Goal: Transaction & Acquisition: Purchase product/service

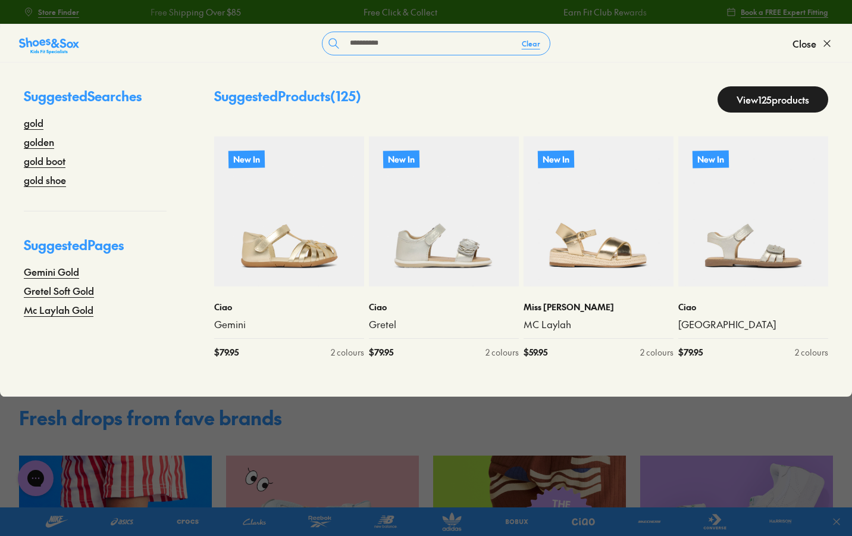
type input "**********"
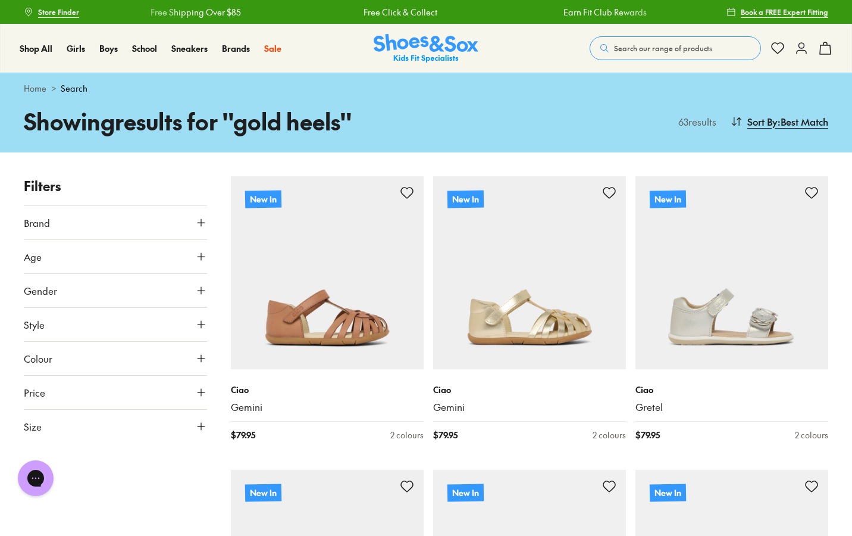
click at [107, 264] on button "Age" at bounding box center [115, 256] width 183 height 33
